Goal: Task Accomplishment & Management: Manage account settings

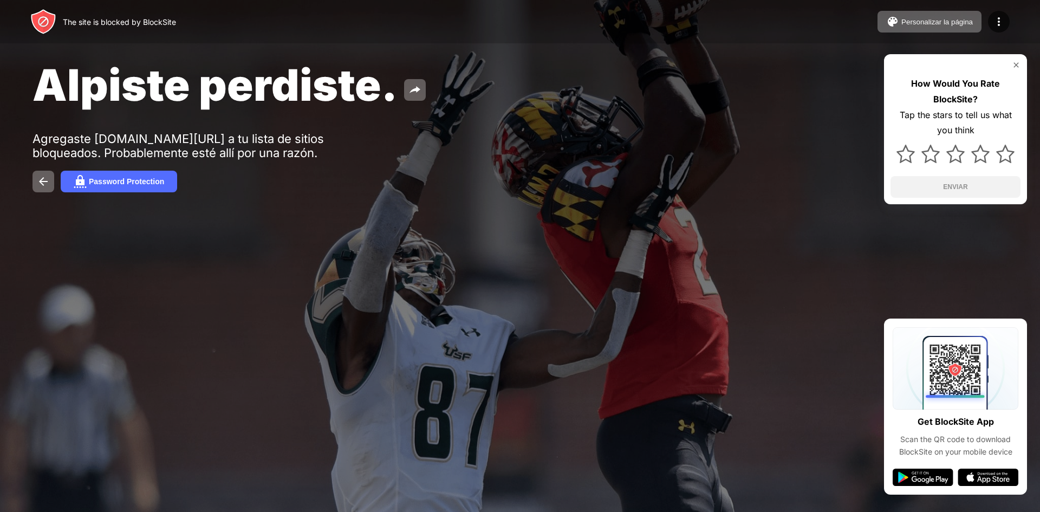
click at [501, 252] on div at bounding box center [520, 256] width 1040 height 512
click at [408, 100] on button at bounding box center [415, 90] width 22 height 22
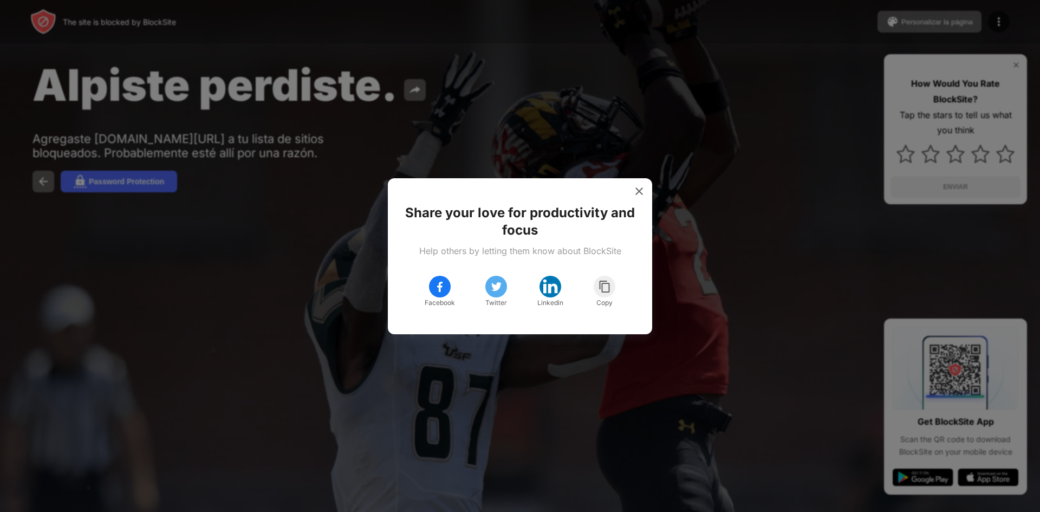
click at [463, 83] on div at bounding box center [520, 256] width 1040 height 512
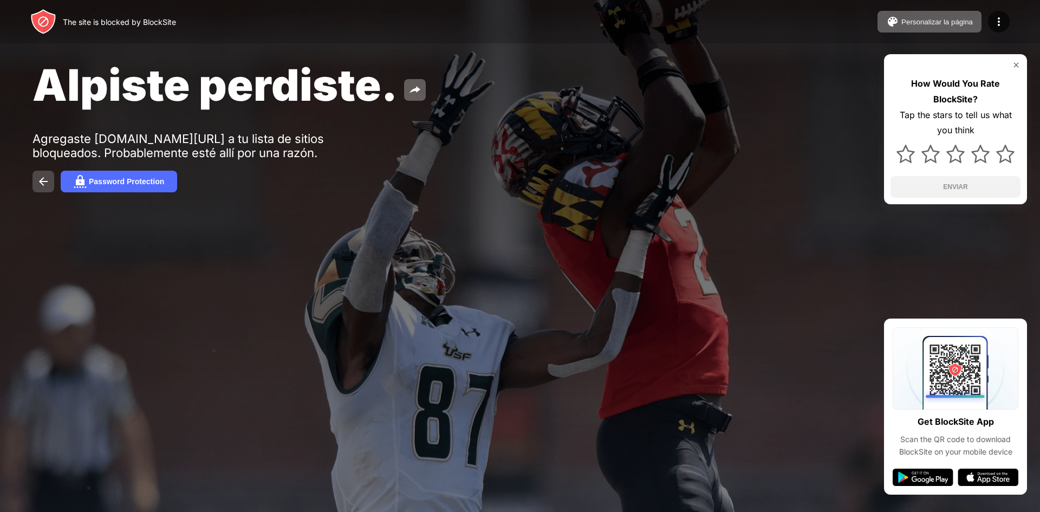
click at [52, 184] on button at bounding box center [43, 182] width 22 height 22
click at [48, 183] on img at bounding box center [43, 181] width 13 height 13
click at [47, 181] on img at bounding box center [43, 181] width 13 height 13
